Goal: Navigation & Orientation: Find specific page/section

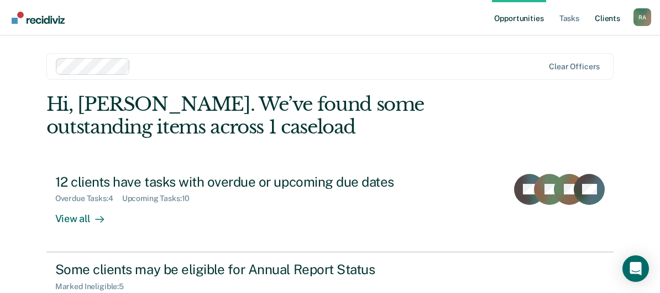
click at [601, 20] on link "Client s" at bounding box center [608, 17] width 30 height 35
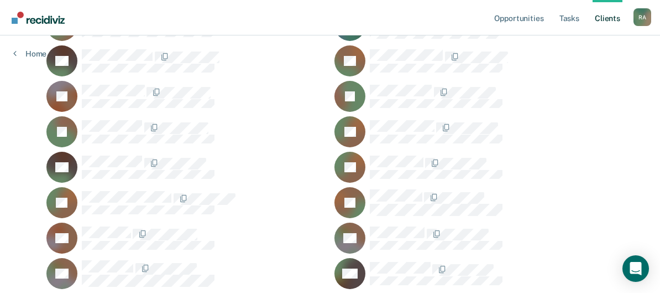
scroll to position [1162, 0]
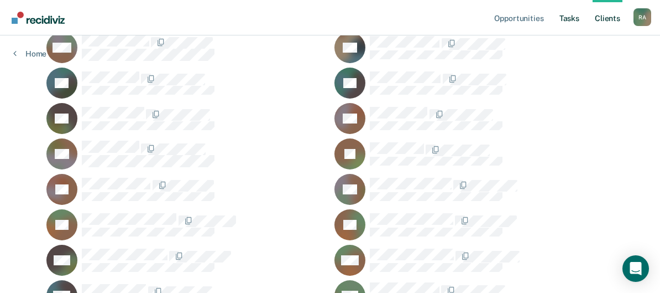
click at [566, 20] on link "Tasks" at bounding box center [570, 17] width 24 height 35
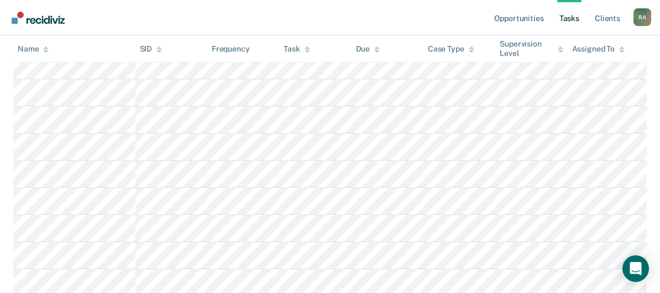
scroll to position [277, 0]
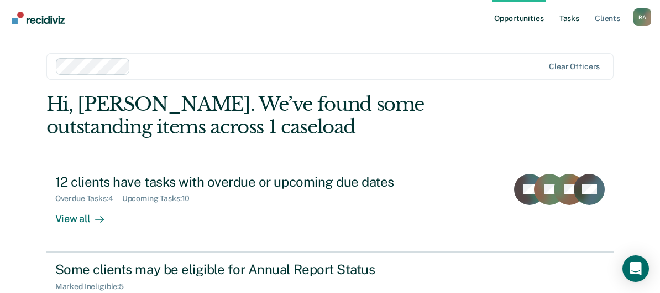
click at [572, 16] on link "Tasks" at bounding box center [570, 17] width 24 height 35
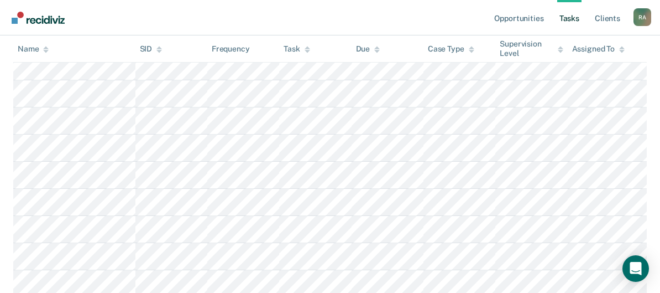
scroll to position [332, 0]
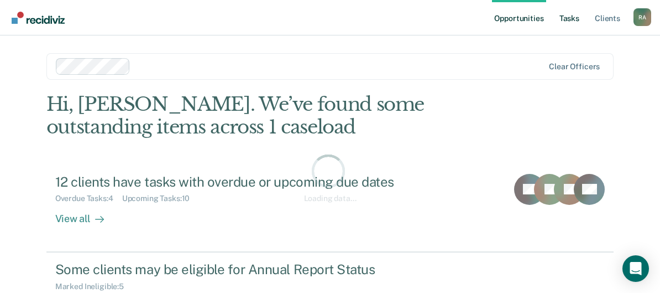
click at [581, 16] on link "Tasks" at bounding box center [570, 17] width 24 height 35
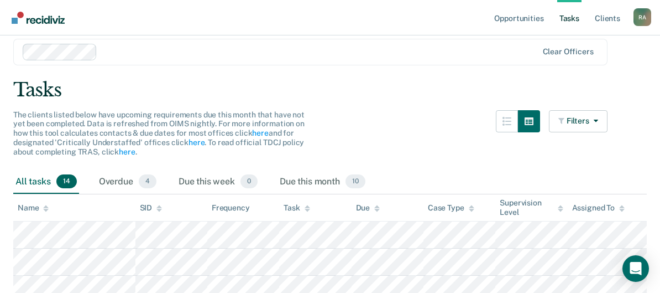
scroll to position [55, 0]
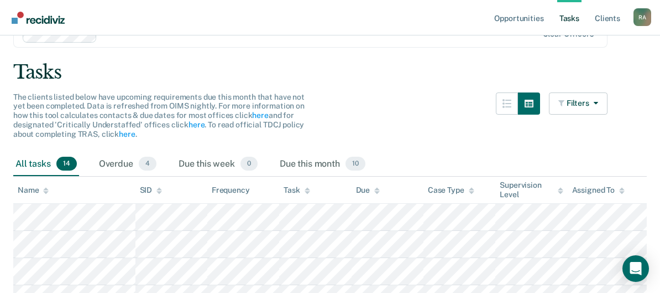
click at [567, 27] on link "Tasks" at bounding box center [570, 17] width 24 height 35
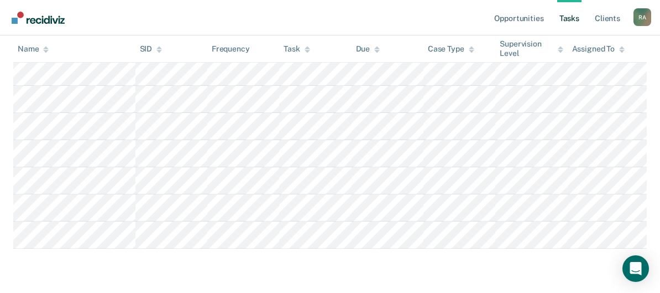
scroll to position [423, 0]
